Goal: Browse casually: Explore the website without a specific task or goal

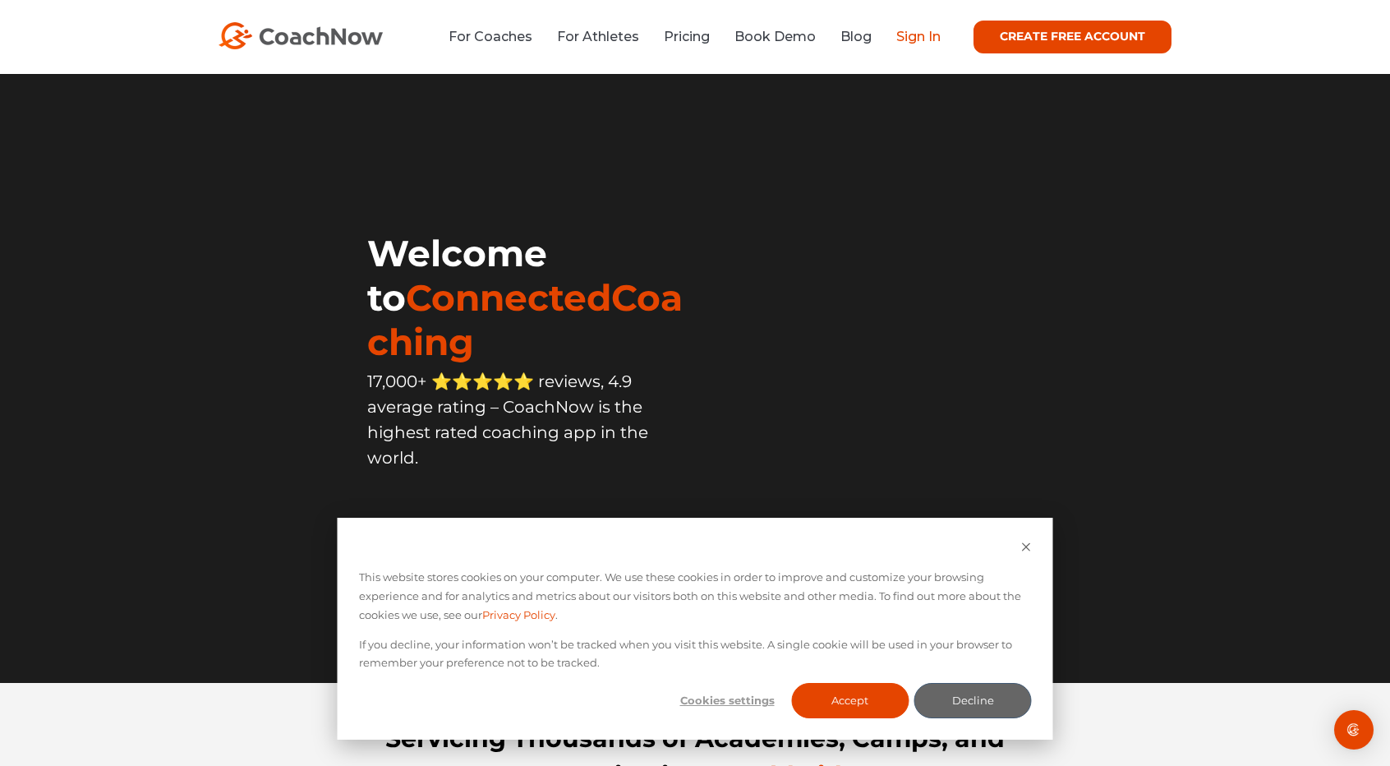
click at [917, 32] on link "Sign In" at bounding box center [918, 37] width 44 height 16
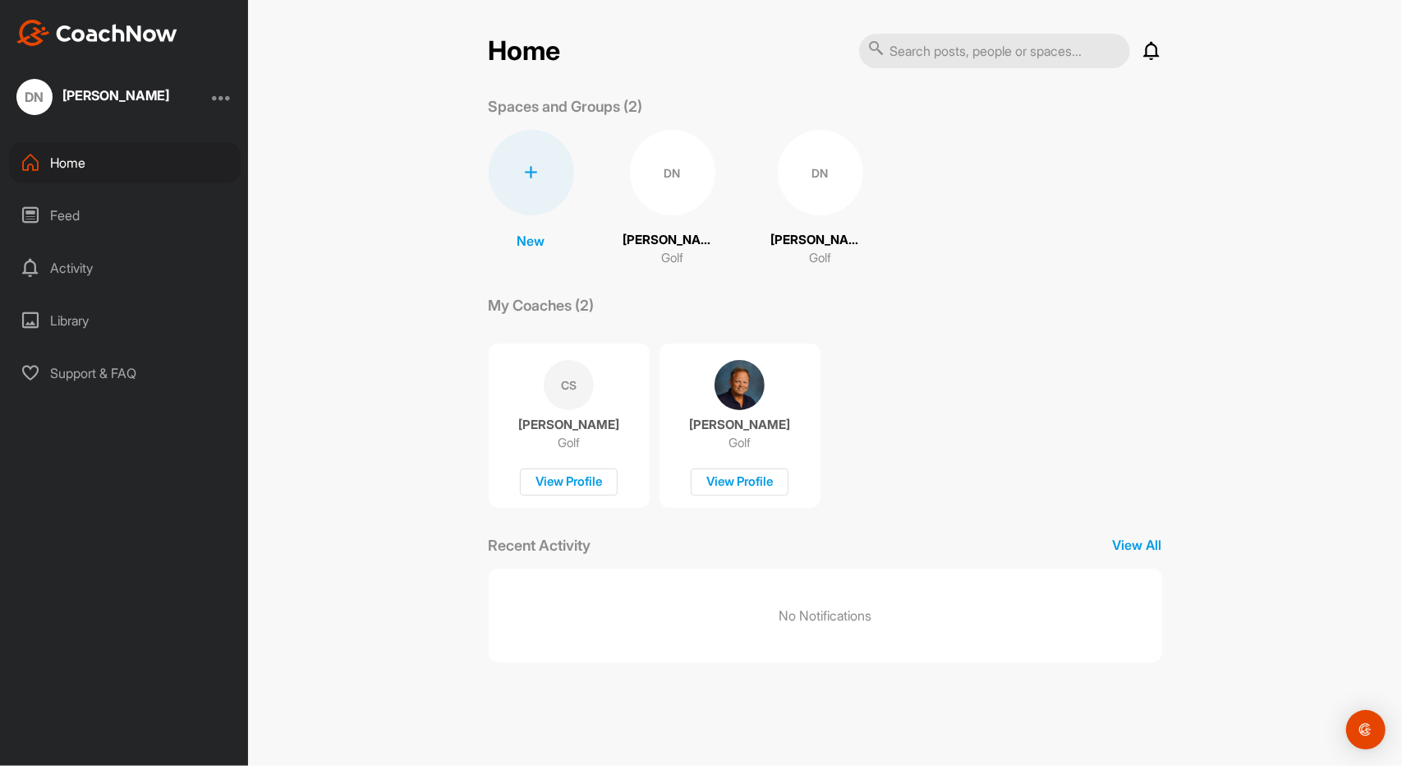
click at [674, 177] on div "DN" at bounding box center [672, 172] width 85 height 85
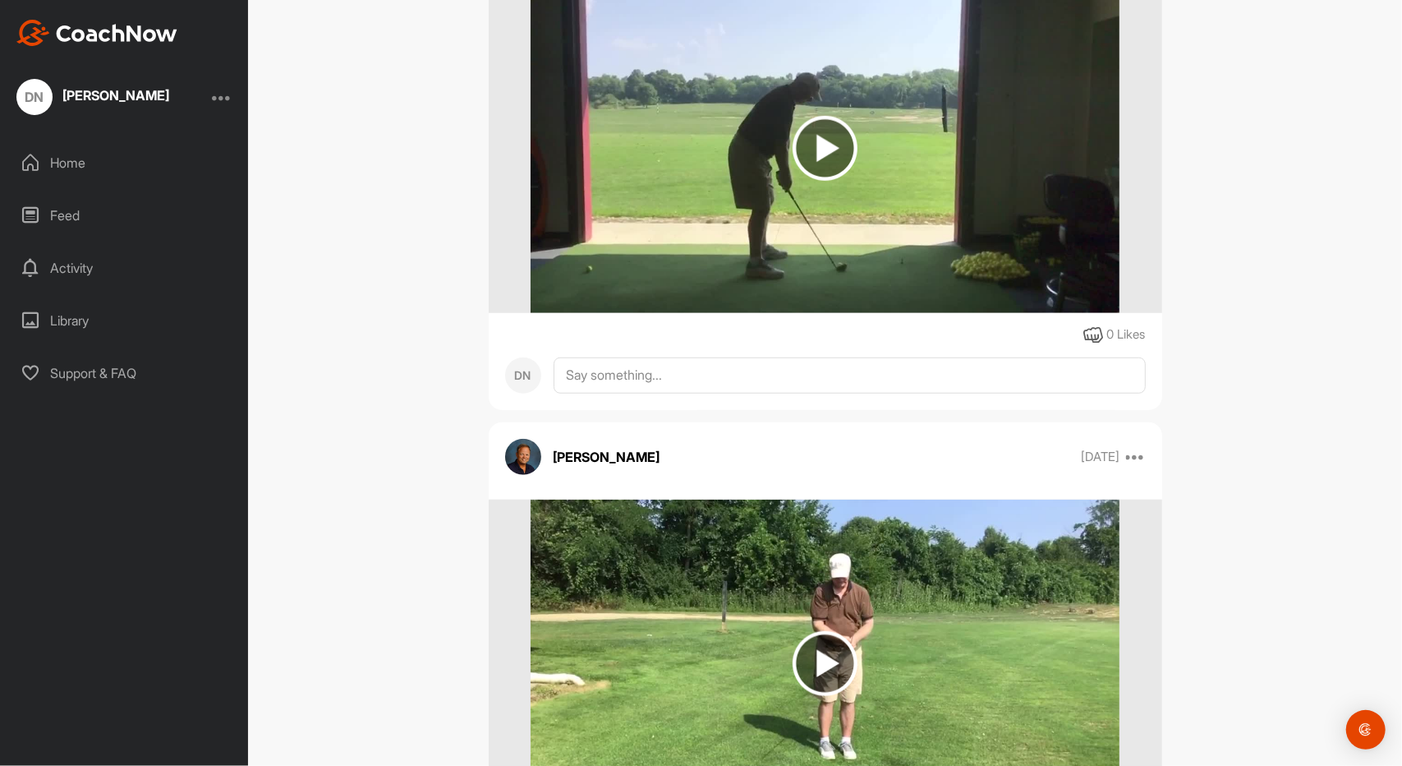
scroll to position [329, 0]
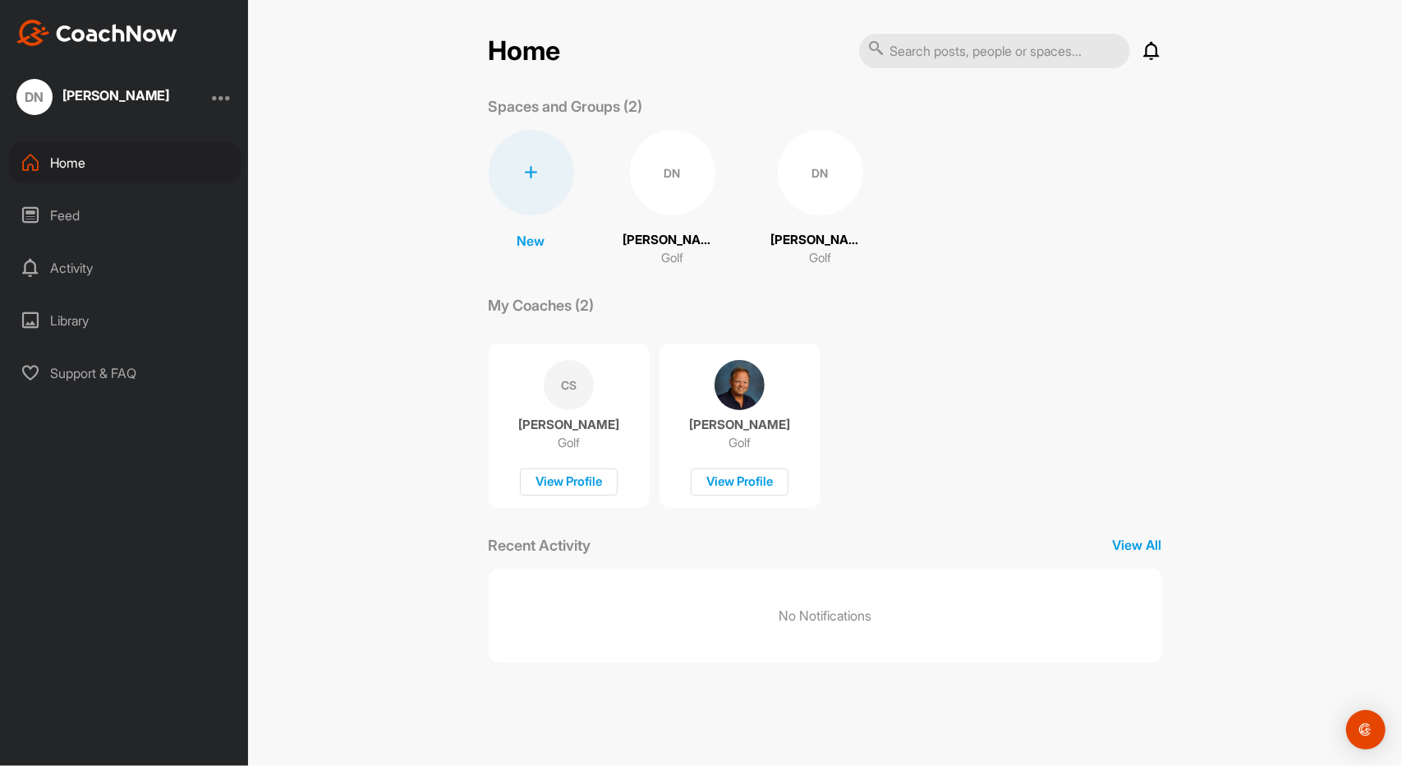
click at [808, 171] on div "DN" at bounding box center [820, 172] width 85 height 85
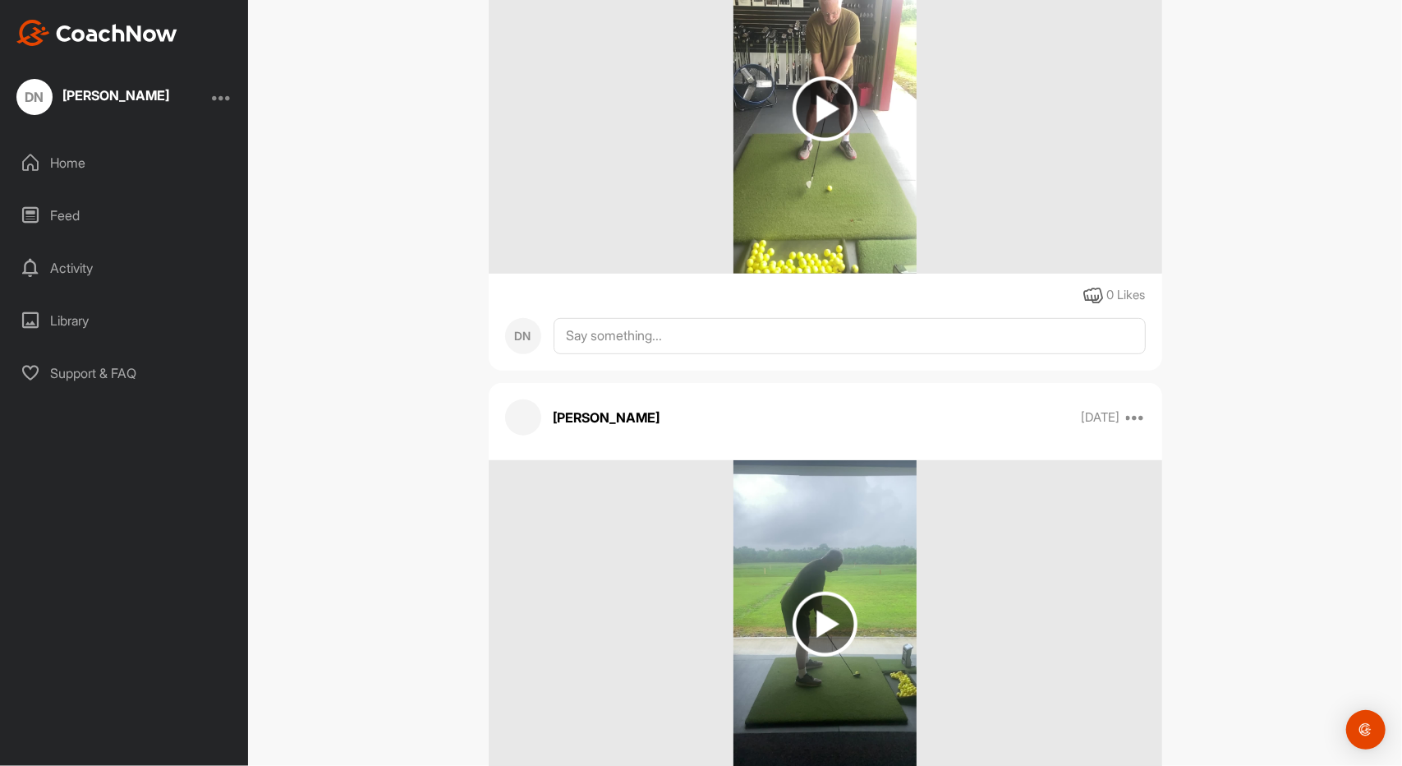
scroll to position [187, 0]
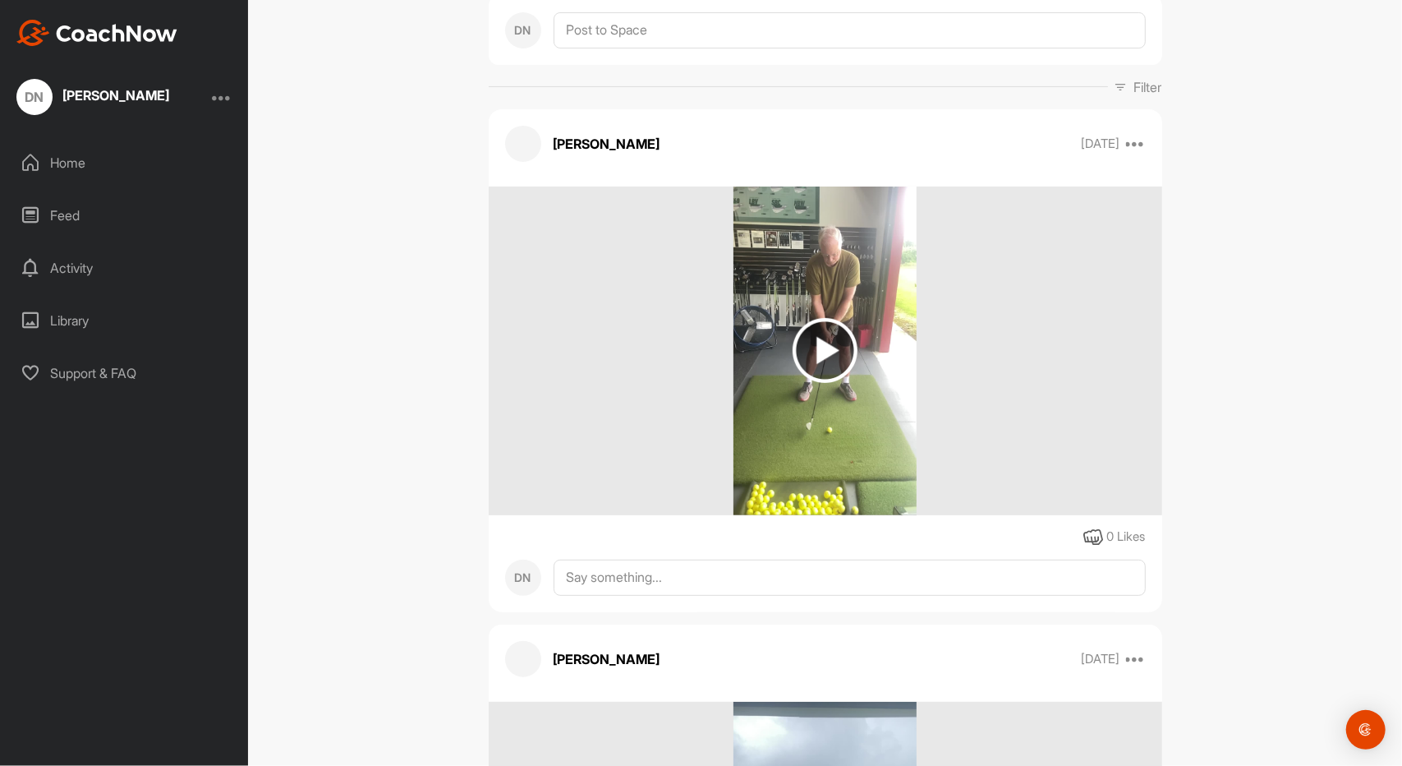
click at [825, 343] on img at bounding box center [825, 350] width 65 height 65
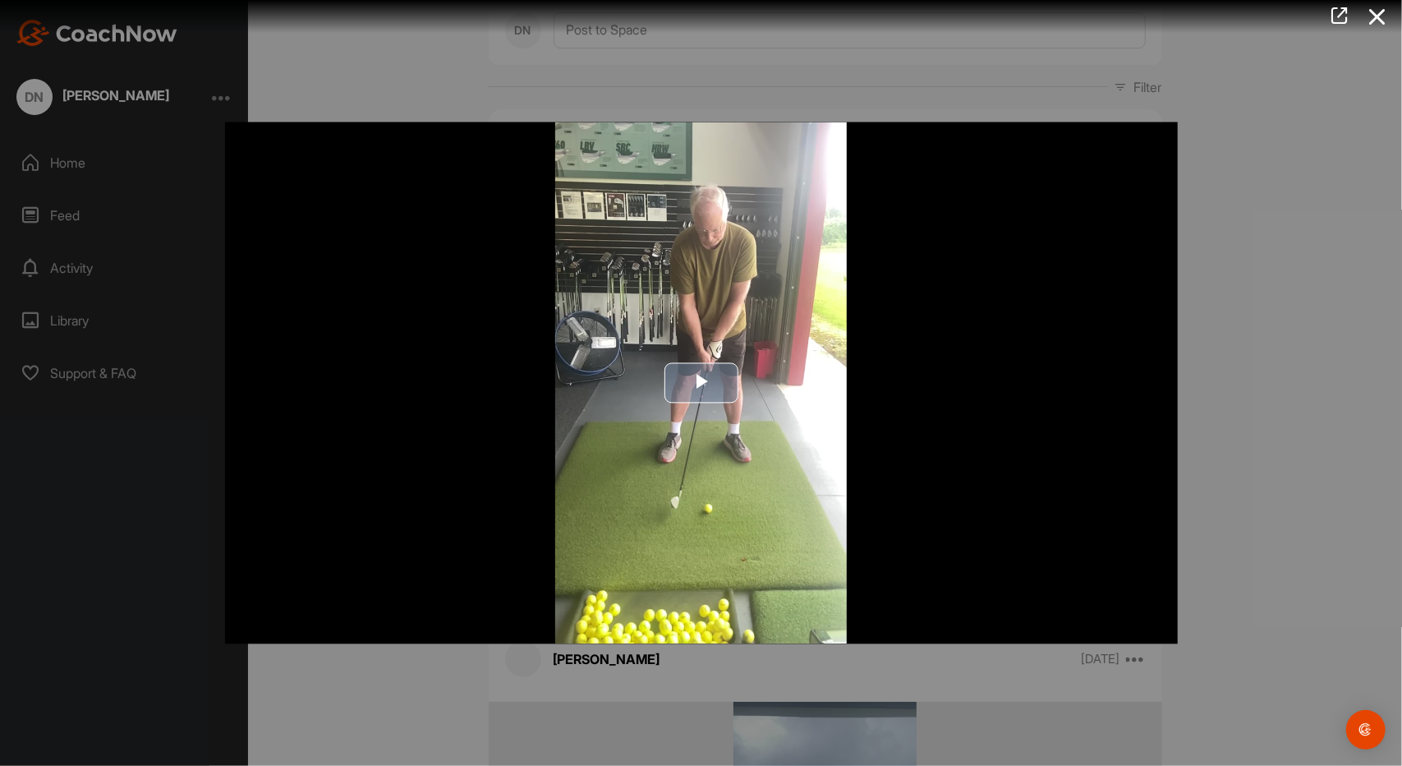
click at [702, 383] on span "Video Player" at bounding box center [702, 383] width 0 height 0
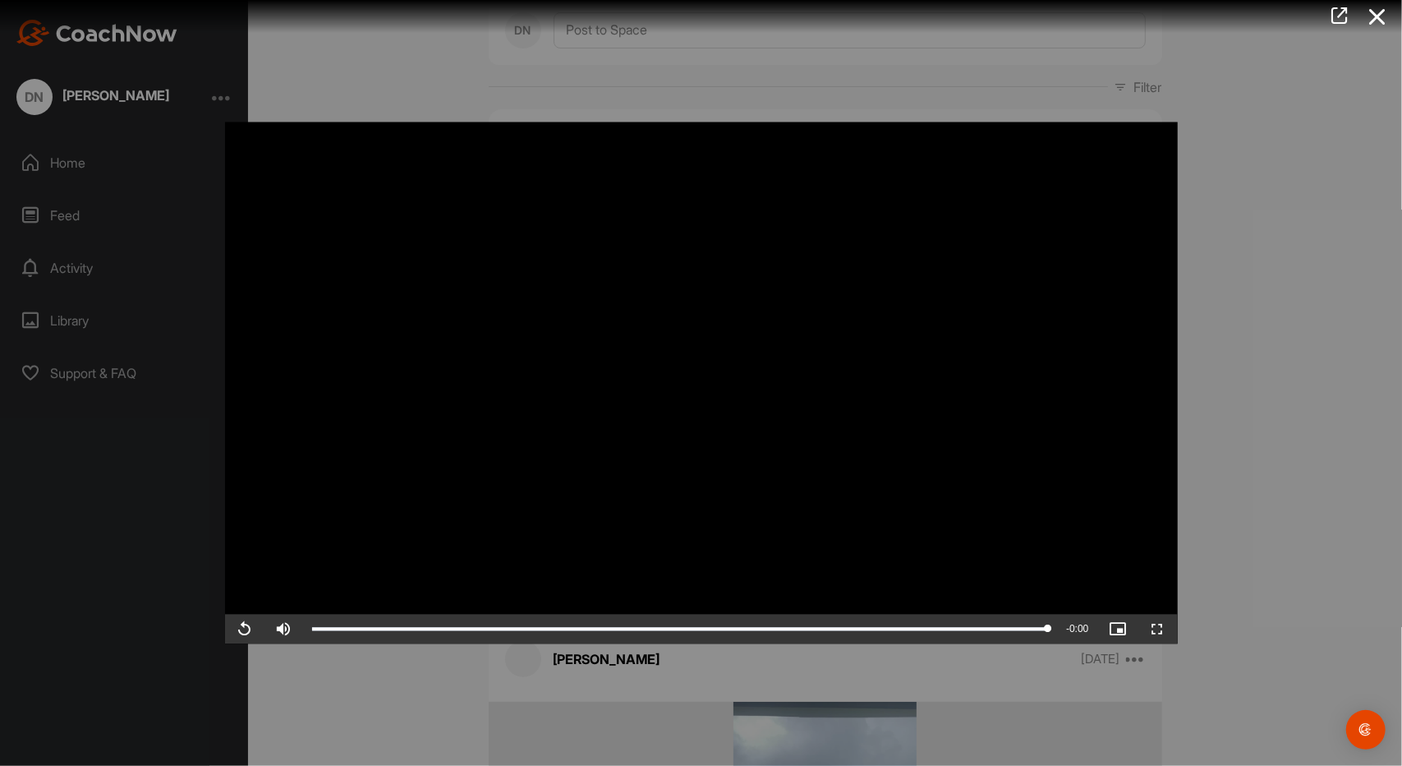
click at [973, 531] on video "Video Player" at bounding box center [701, 383] width 953 height 522
click at [976, 514] on video "Video Player" at bounding box center [701, 383] width 953 height 522
click at [961, 339] on video "Video Player" at bounding box center [701, 383] width 953 height 522
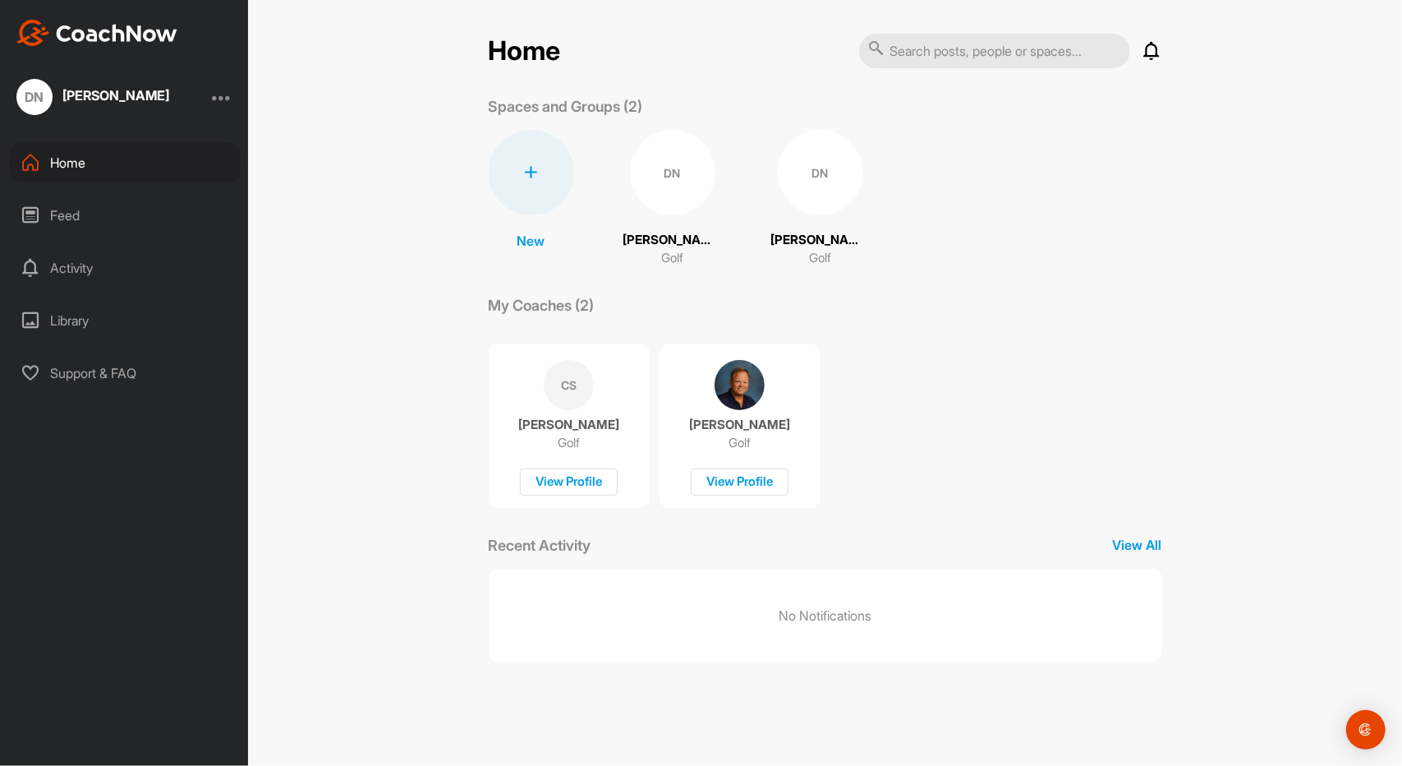
click at [803, 180] on div "DN" at bounding box center [820, 172] width 85 height 85
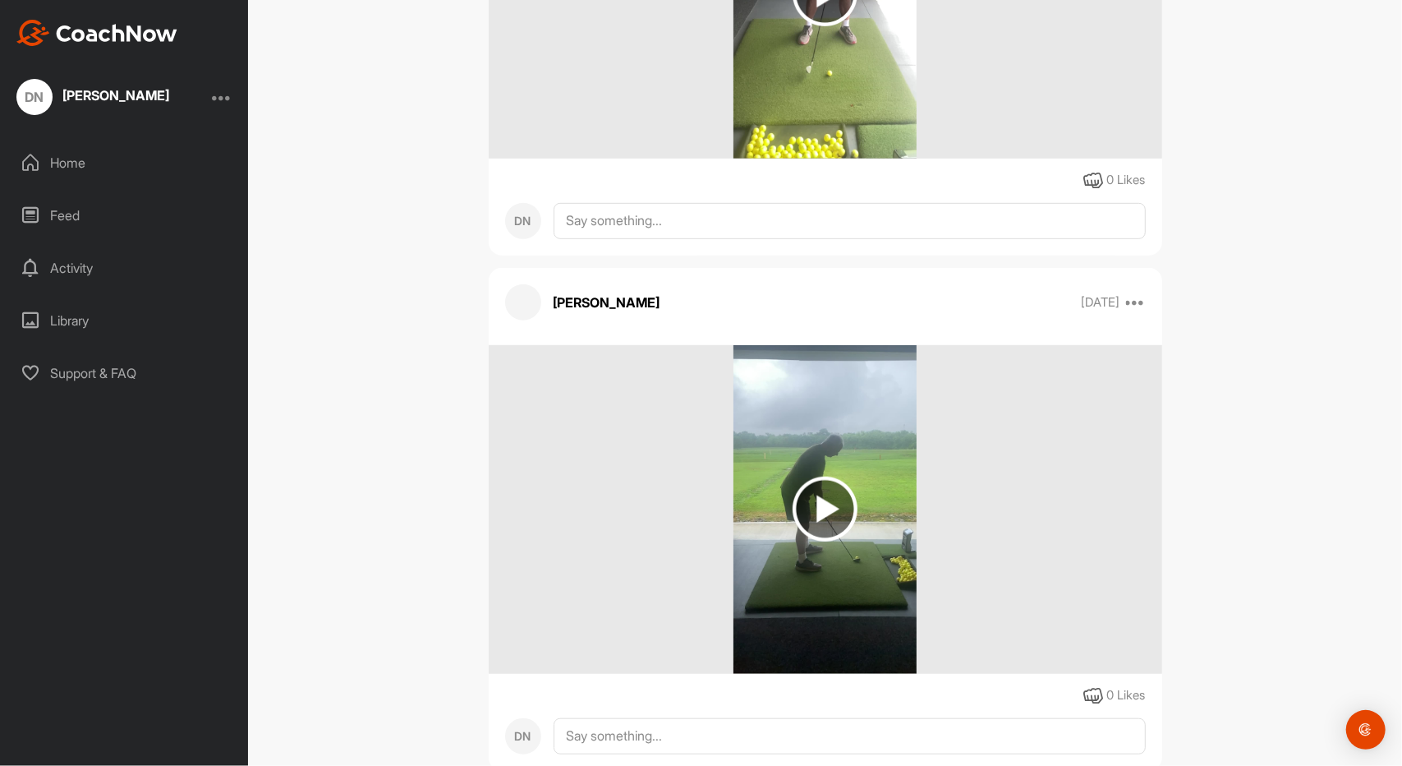
scroll to position [598, 0]
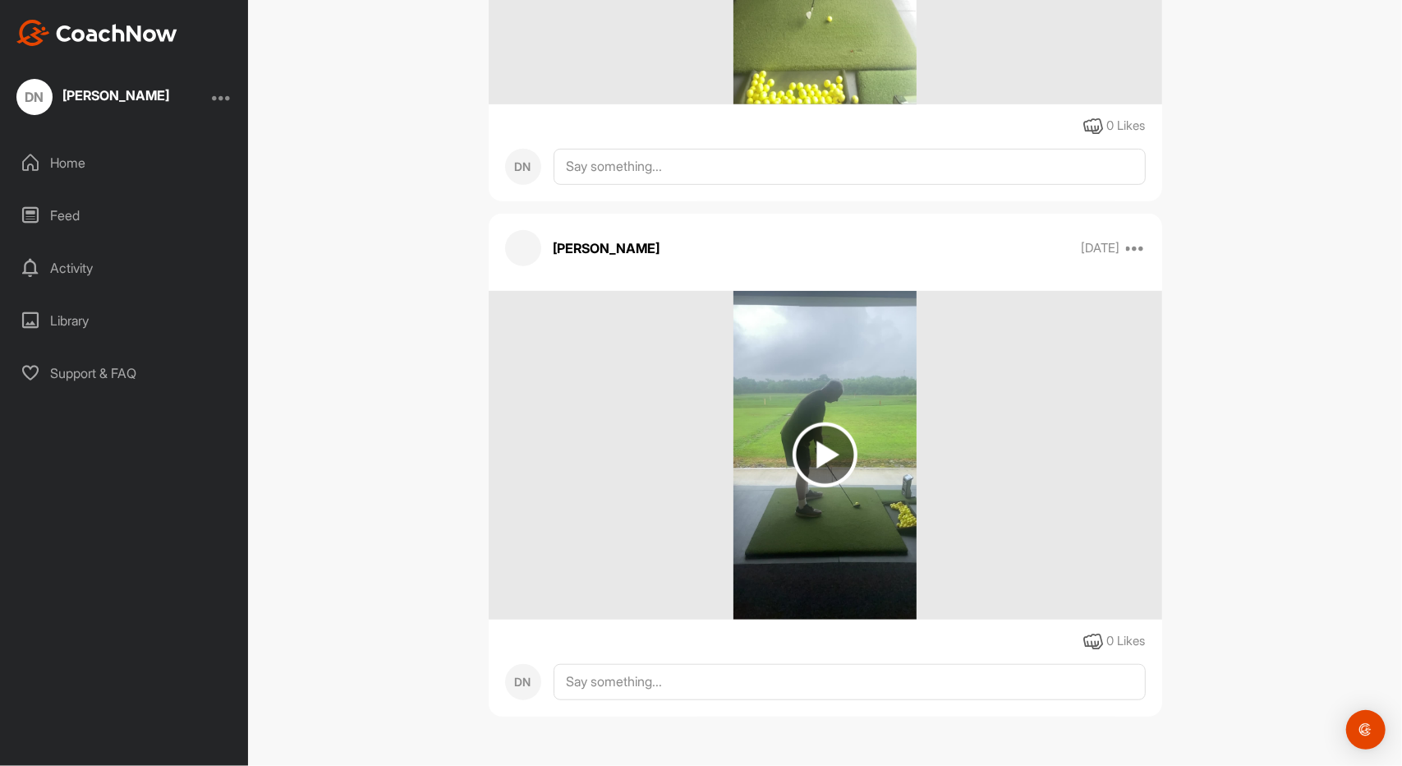
click at [817, 454] on img at bounding box center [825, 454] width 65 height 65
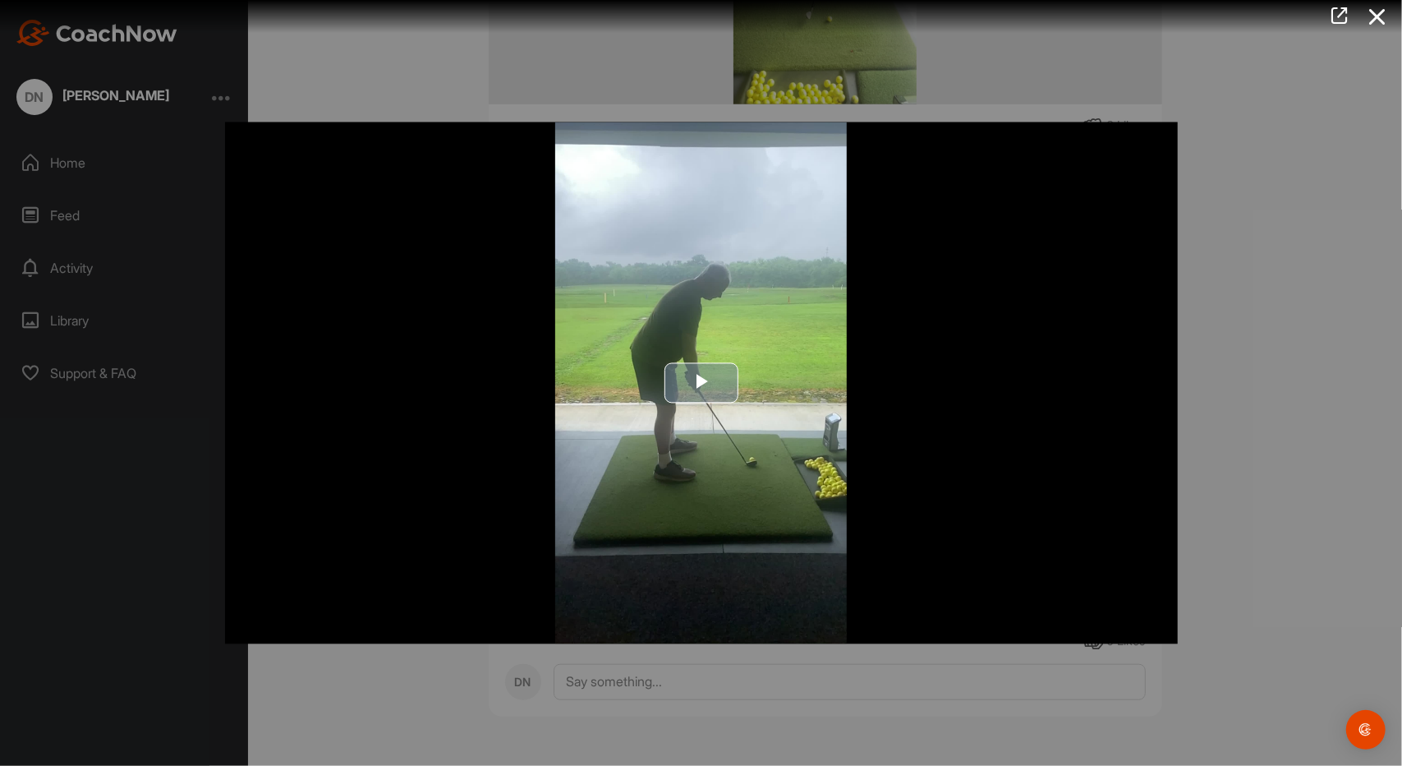
click at [702, 383] on span "Video Player" at bounding box center [702, 383] width 0 height 0
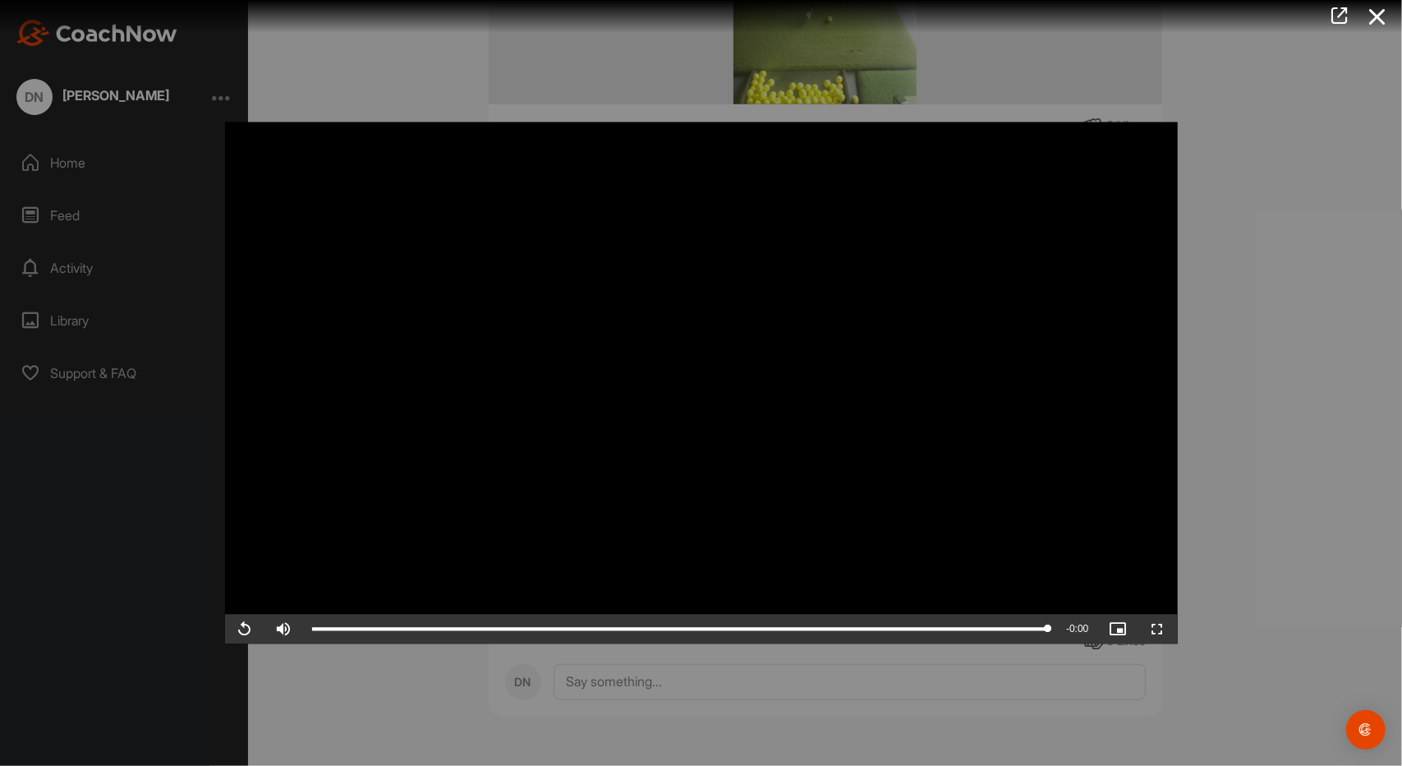
click at [1274, 371] on div at bounding box center [701, 383] width 1402 height 766
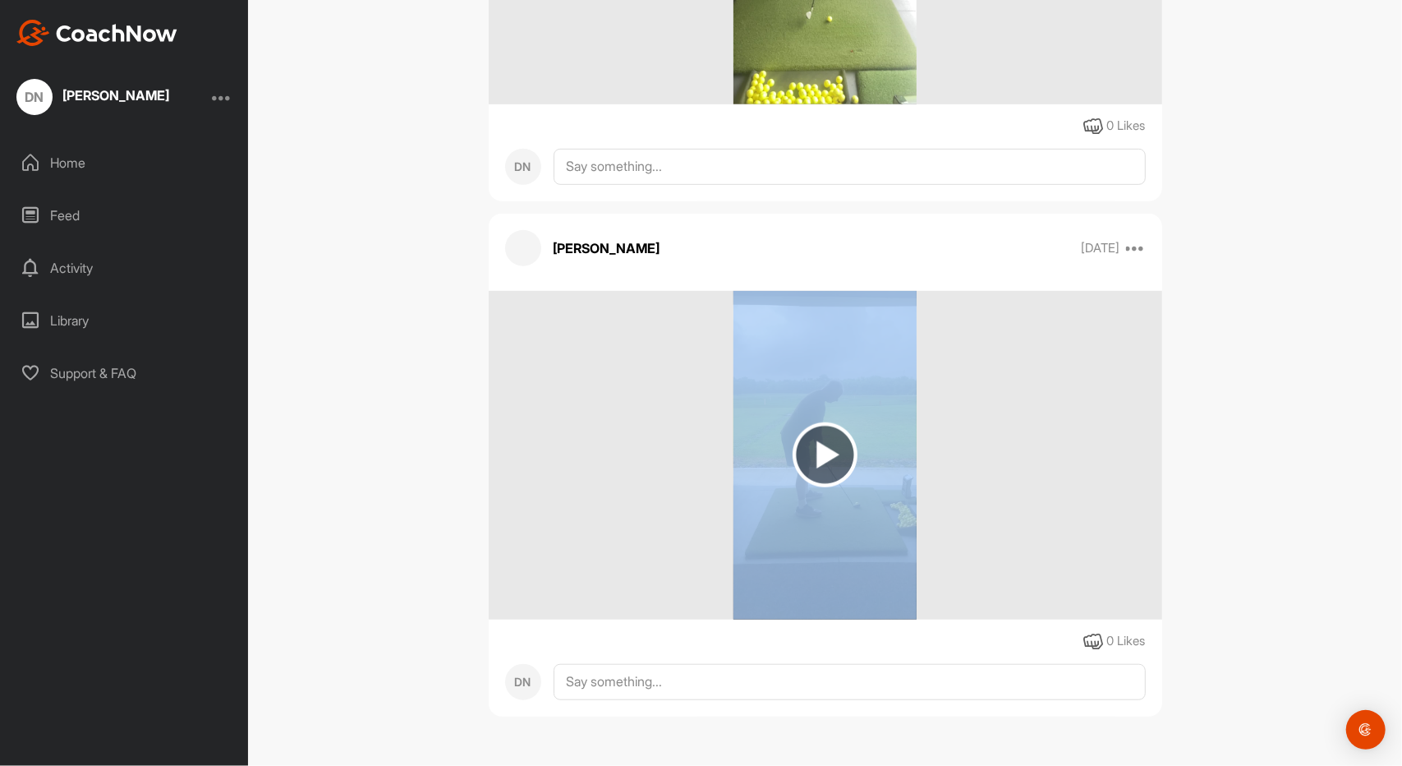
click at [1274, 371] on div "DN [PERSON_NAME] Bookings Golf Space Settings Your Notifications Leave Space Ti…" at bounding box center [825, 383] width 1154 height 766
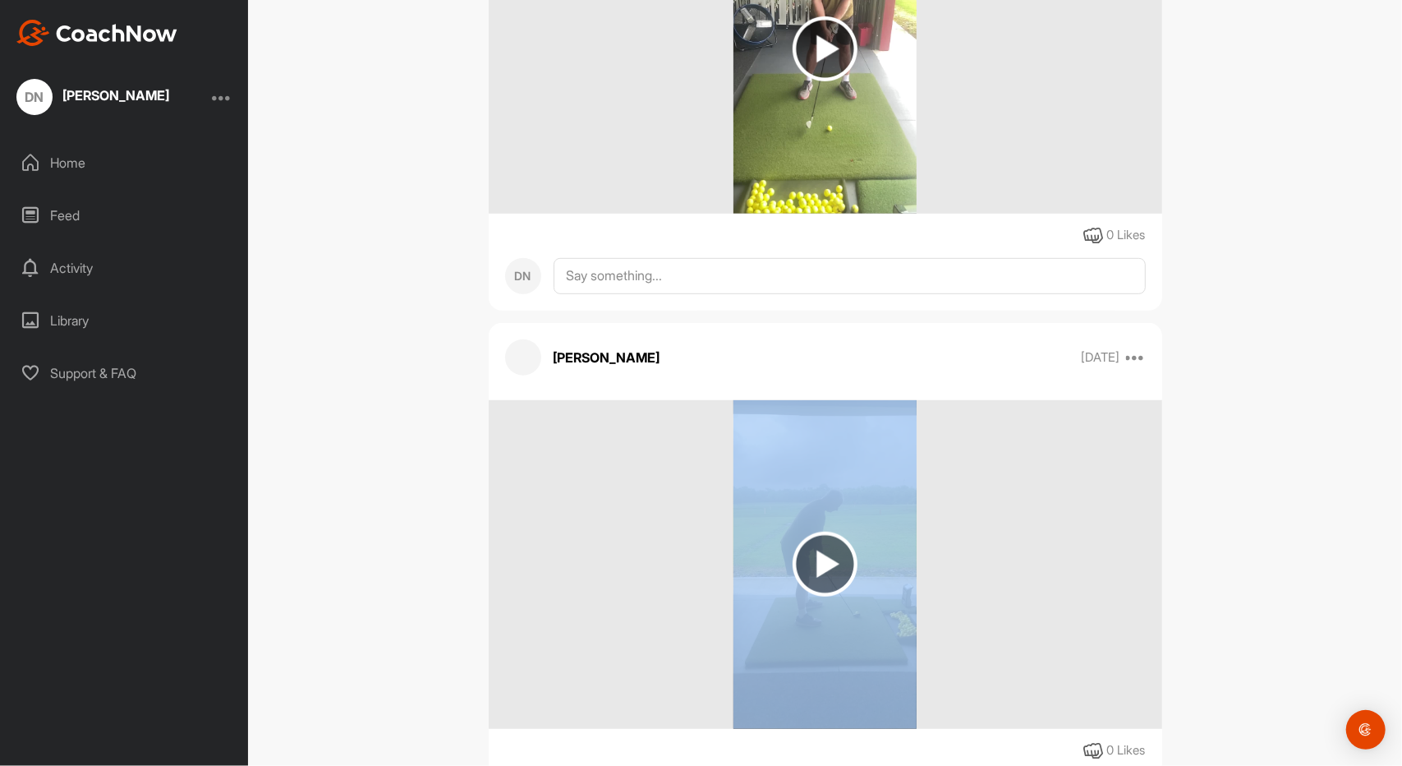
scroll to position [0, 0]
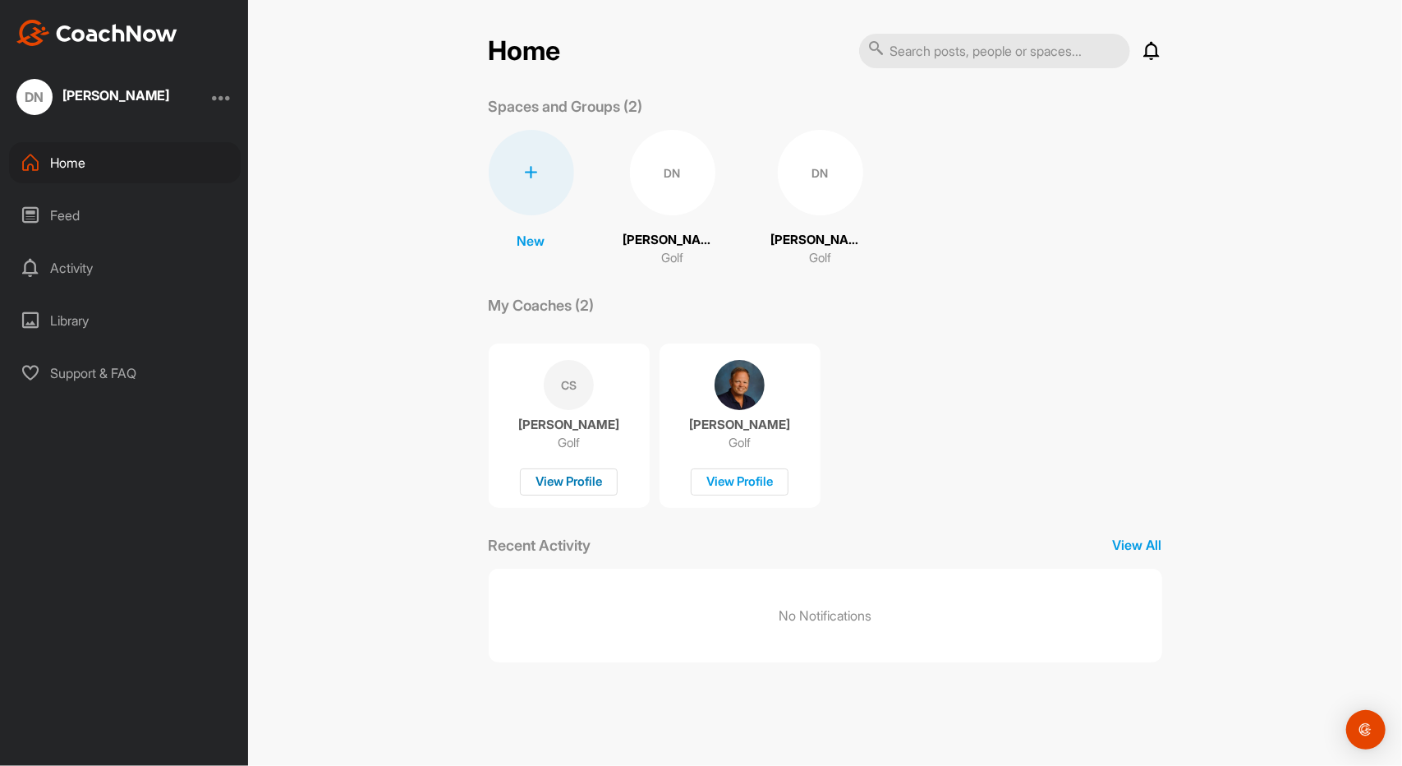
click at [580, 479] on div "View Profile" at bounding box center [569, 481] width 98 height 27
